Goal: Task Accomplishment & Management: Use online tool/utility

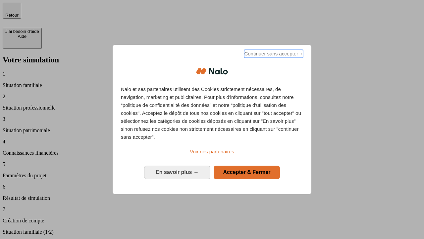
click at [273, 55] on span "Continuer sans accepter →" at bounding box center [273, 54] width 59 height 8
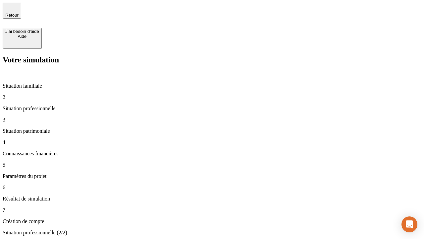
type input "30 000"
type input "1 000"
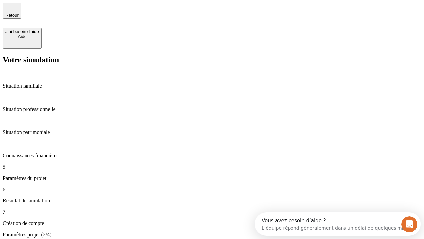
type input "40"
type input "64"
type input "200 000"
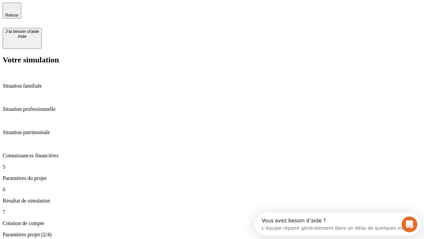
type input "640"
